Goal: Go to known website: Go to known website

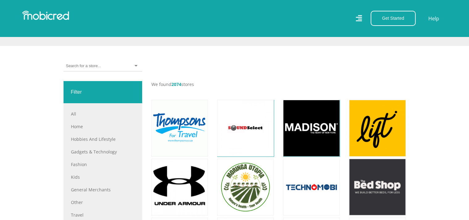
scroll to position [185, 0]
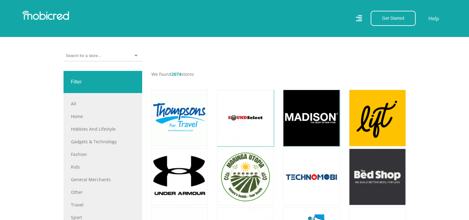
click at [80, 52] on div at bounding box center [102, 56] width 79 height 11
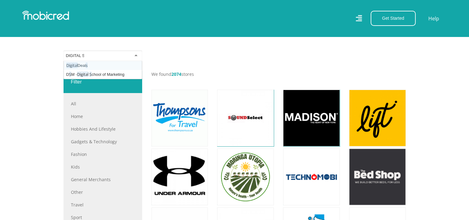
type input "DIGITAL"
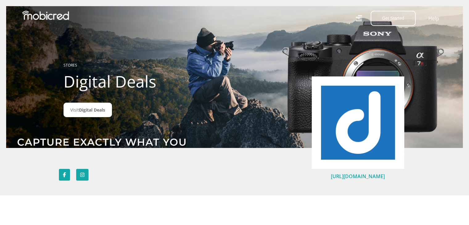
click at [357, 177] on link "[URL][DOMAIN_NAME]" at bounding box center [358, 176] width 54 height 7
